Goal: Book appointment/travel/reservation

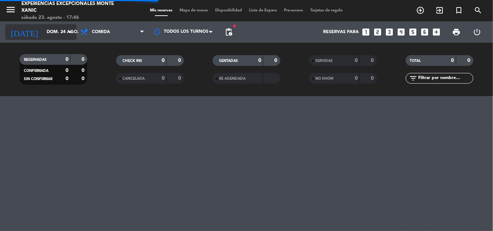
click at [55, 33] on input "dom. 24 ago." at bounding box center [73, 32] width 60 height 12
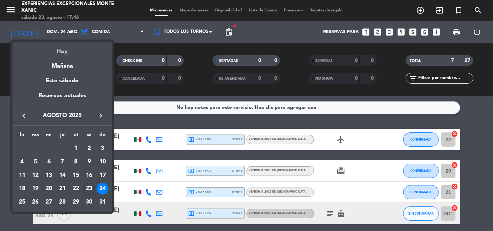
click at [55, 46] on div "Hoy" at bounding box center [62, 49] width 100 height 15
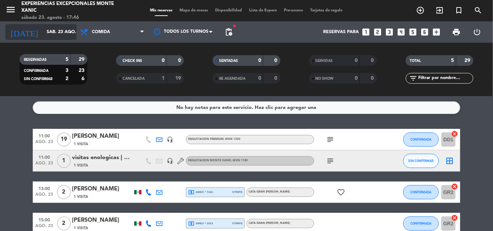
click at [63, 35] on input "sáb. 23 ago." at bounding box center [73, 32] width 60 height 12
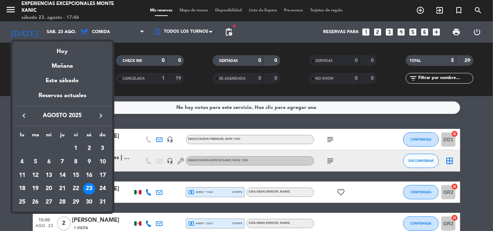
click at [103, 189] on div "24" at bounding box center [103, 189] width 12 height 12
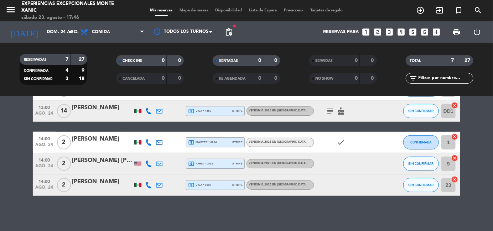
scroll to position [102, 0]
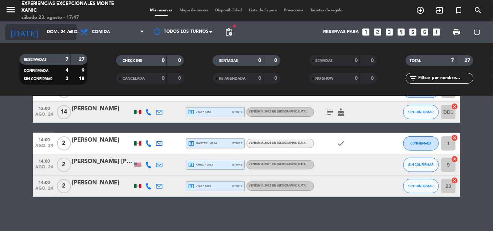
click at [66, 37] on input "dom. 24 ago." at bounding box center [73, 32] width 60 height 12
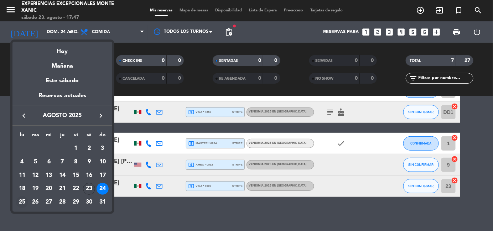
click at [24, 201] on div "25" at bounding box center [22, 202] width 12 height 12
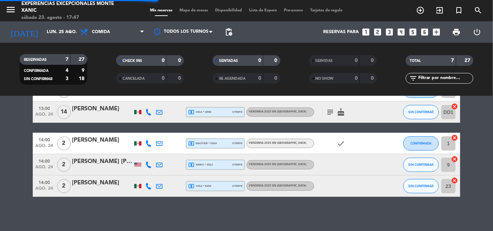
scroll to position [0, 0]
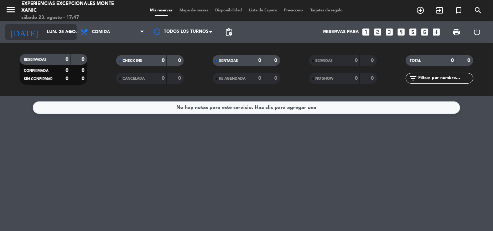
click at [65, 36] on input "lun. 25 ago." at bounding box center [73, 32] width 60 height 12
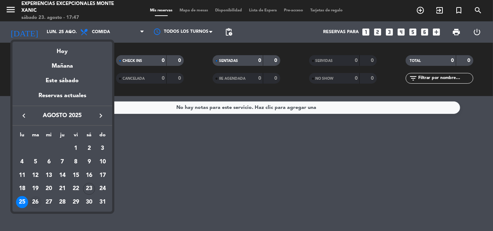
click at [34, 202] on div "26" at bounding box center [36, 202] width 12 height 12
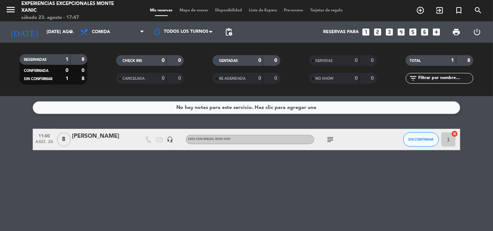
click at [331, 140] on icon "subject" at bounding box center [330, 139] width 9 height 9
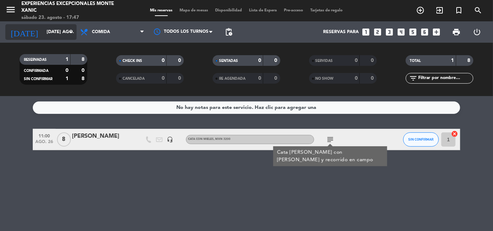
click at [54, 30] on input "[DATE] ago." at bounding box center [73, 32] width 60 height 12
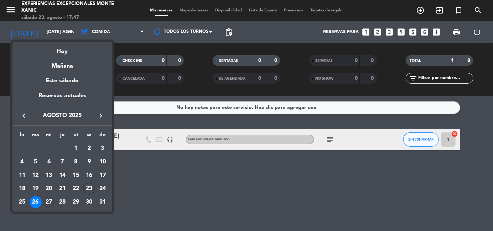
click at [48, 200] on div "27" at bounding box center [49, 202] width 12 height 12
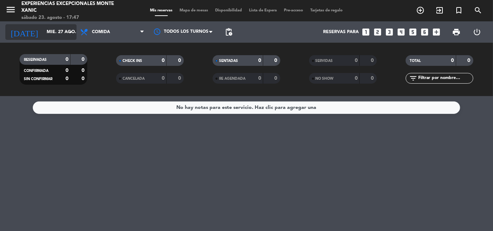
click at [62, 37] on input "mié. 27 ago." at bounding box center [73, 32] width 60 height 12
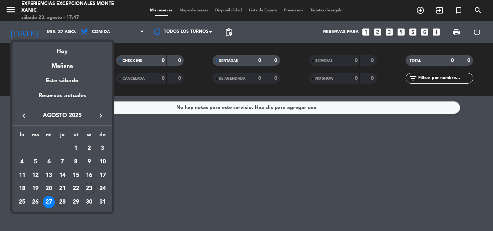
click at [61, 200] on div "28" at bounding box center [62, 202] width 12 height 12
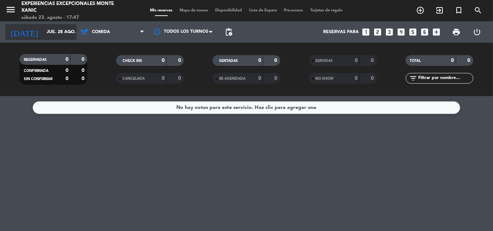
click at [71, 34] on icon "arrow_drop_down" at bounding box center [70, 32] width 9 height 9
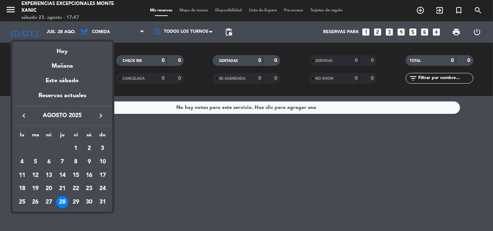
click at [77, 202] on div "29" at bounding box center [76, 202] width 12 height 12
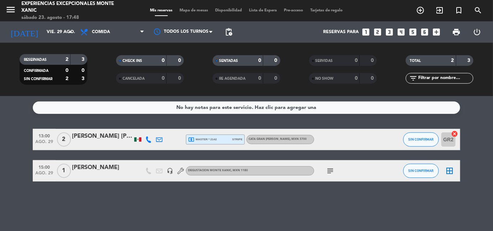
click at [329, 168] on icon "subject" at bounding box center [330, 171] width 9 height 9
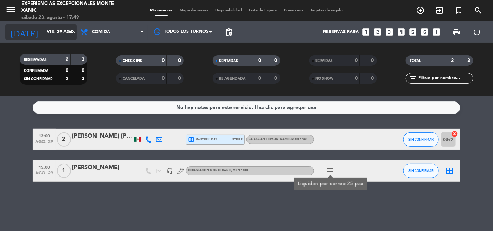
click at [54, 39] on div "[DATE] vie. 29 ago. arrow_drop_down" at bounding box center [40, 32] width 71 height 16
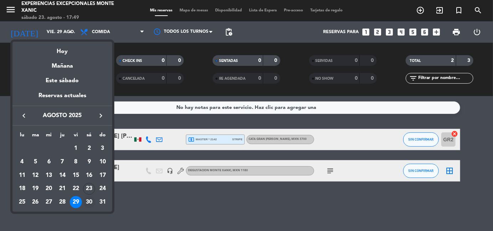
click at [88, 202] on div "30" at bounding box center [89, 202] width 12 height 12
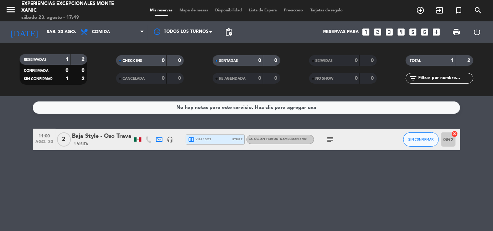
click at [334, 139] on icon "subject" at bounding box center [330, 139] width 9 height 9
click at [67, 32] on icon "arrow_drop_down" at bounding box center [70, 32] width 9 height 9
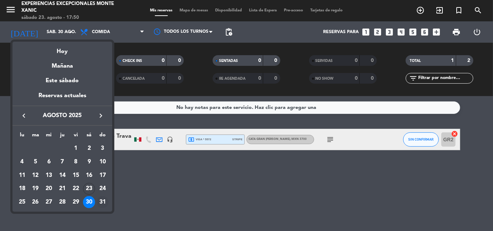
click at [103, 204] on div "31" at bounding box center [103, 202] width 12 height 12
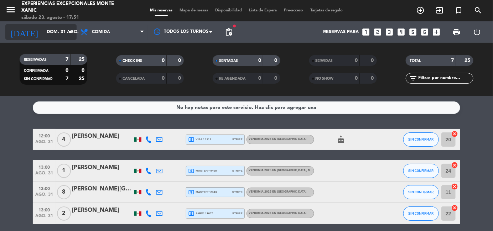
click at [45, 37] on input "dom. 31 ago." at bounding box center [73, 32] width 60 height 12
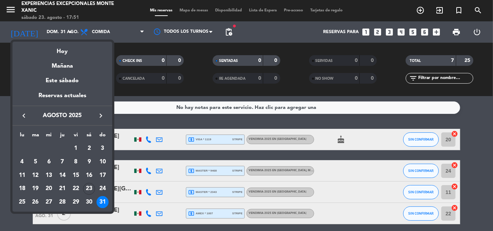
click at [100, 118] on icon "keyboard_arrow_right" at bounding box center [101, 115] width 9 height 9
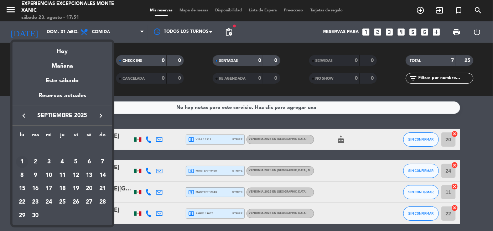
click at [25, 162] on div "1" at bounding box center [22, 162] width 12 height 12
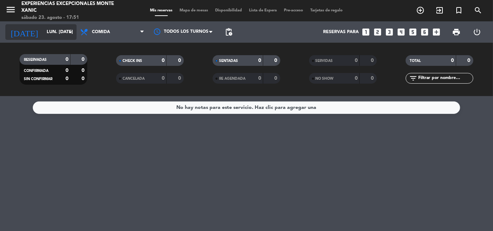
click at [48, 30] on input "lun. [DATE]" at bounding box center [73, 32] width 60 height 12
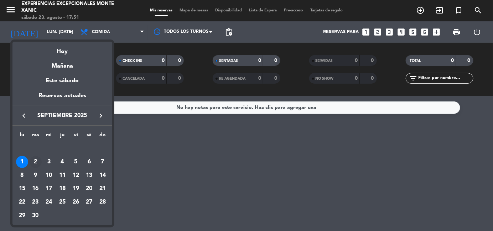
click at [35, 159] on div "2" at bounding box center [36, 162] width 12 height 12
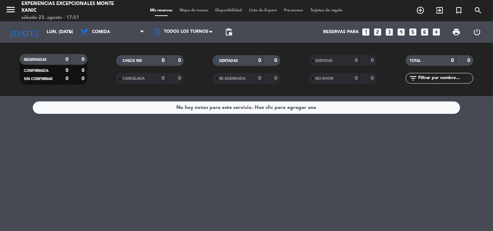
type input "[DATE] sep."
